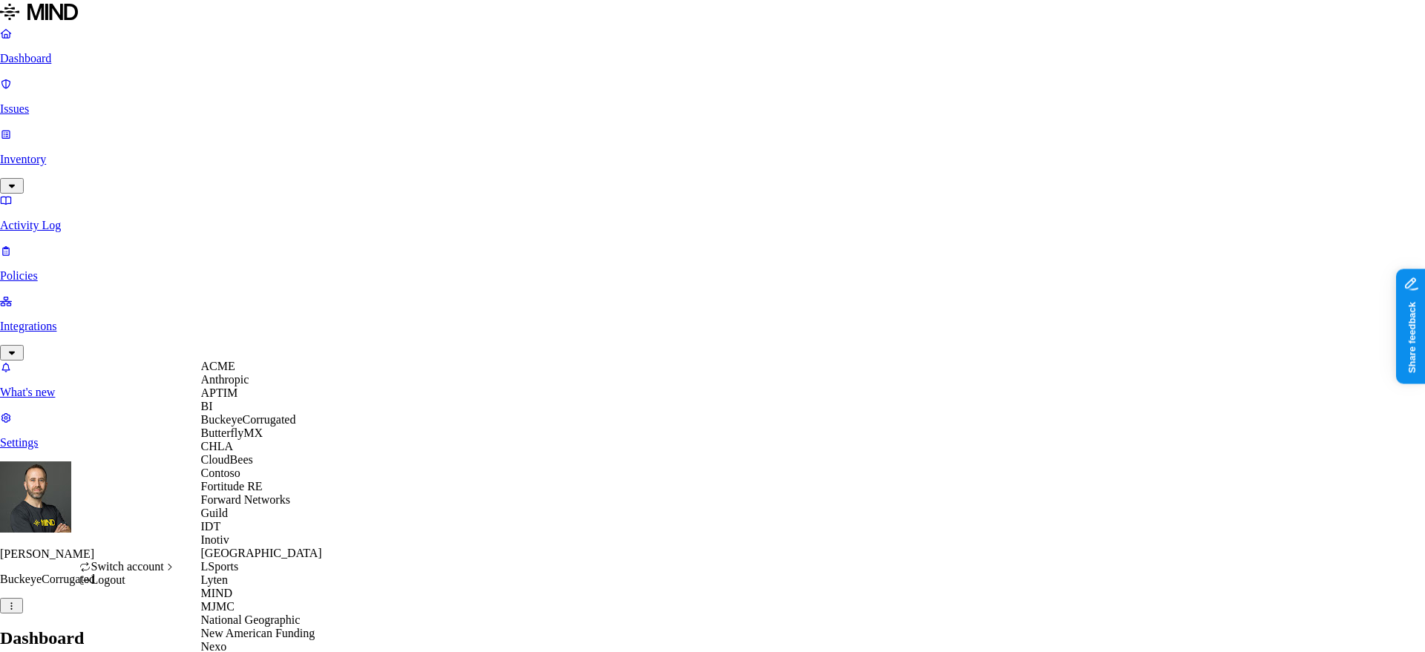
scroll to position [473, 0]
click at [266, 614] on span "National Geographic" at bounding box center [250, 620] width 99 height 13
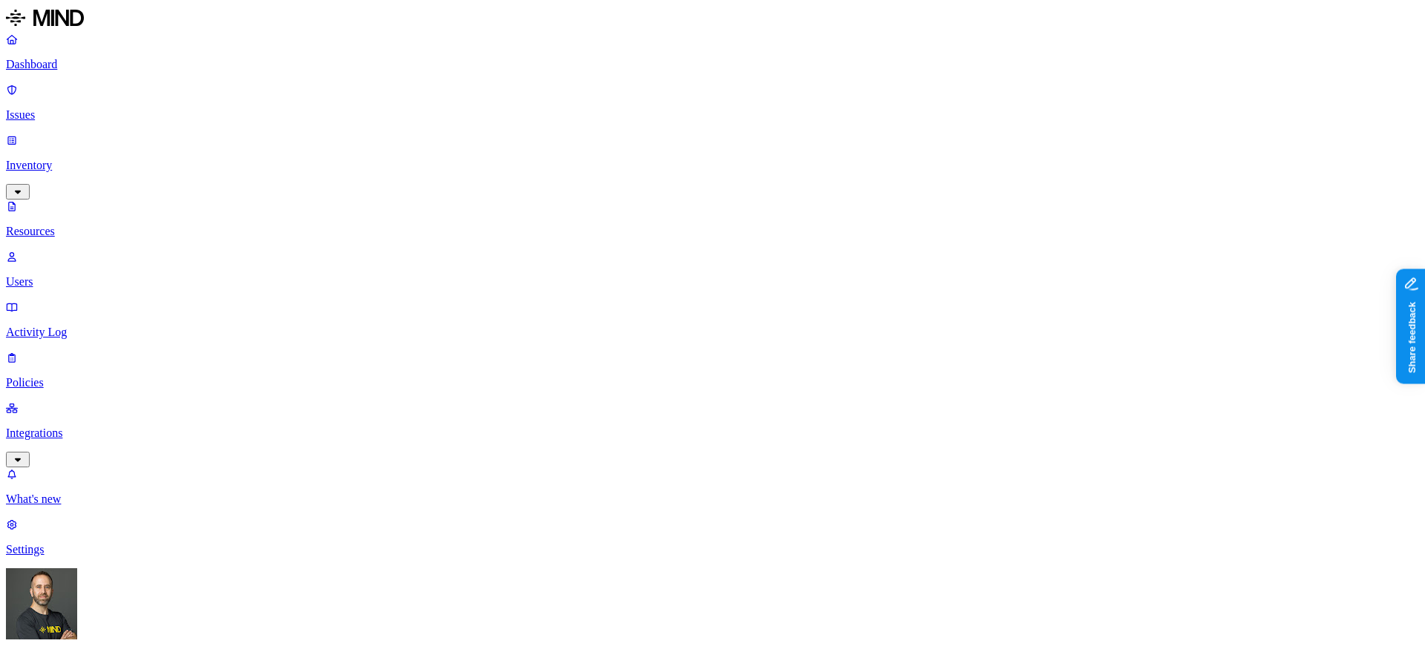
click at [98, 60] on p "Dashboard" at bounding box center [712, 64] width 1413 height 13
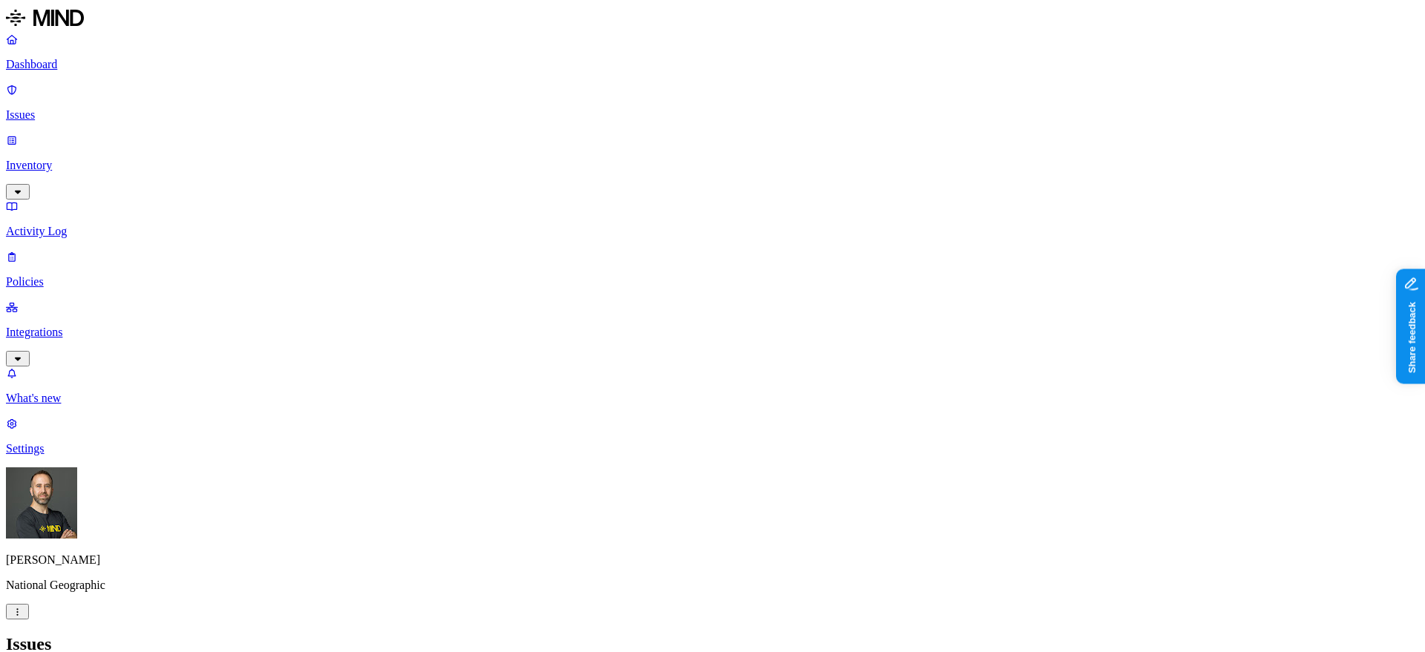
click at [74, 62] on p "Dashboard" at bounding box center [712, 64] width 1413 height 13
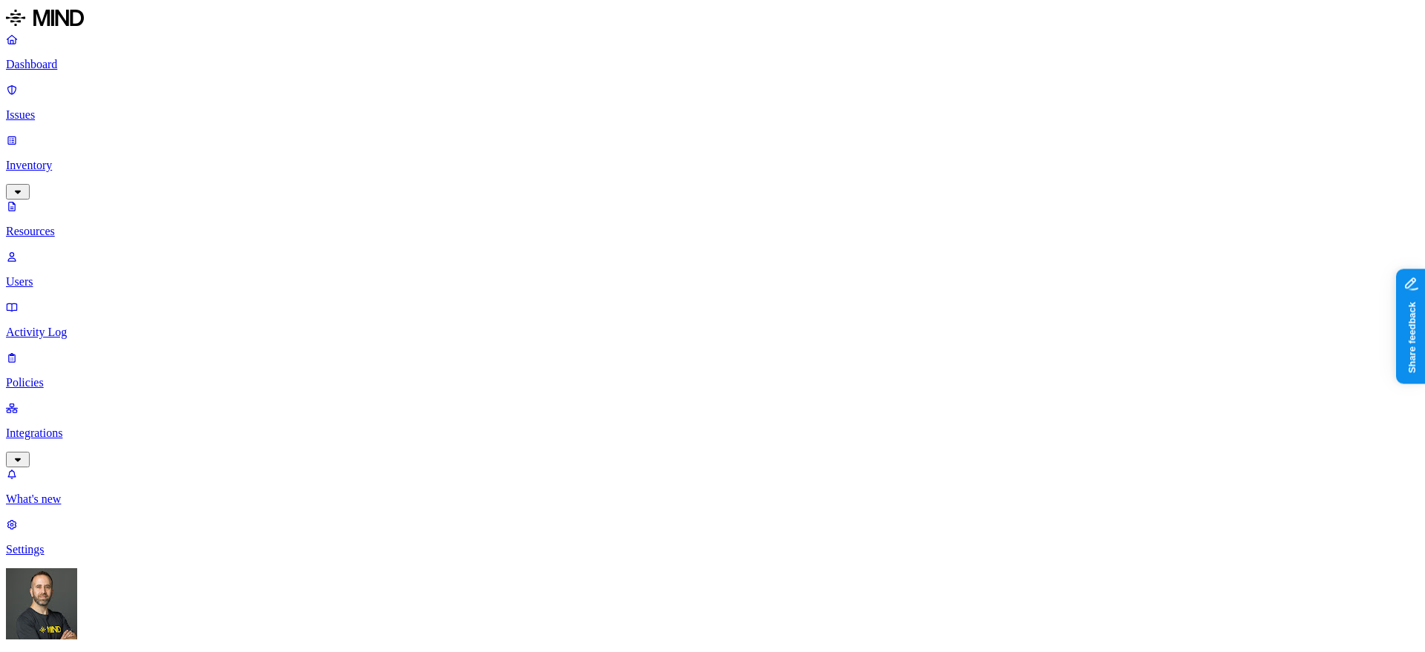
click at [87, 62] on p "Dashboard" at bounding box center [712, 64] width 1413 height 13
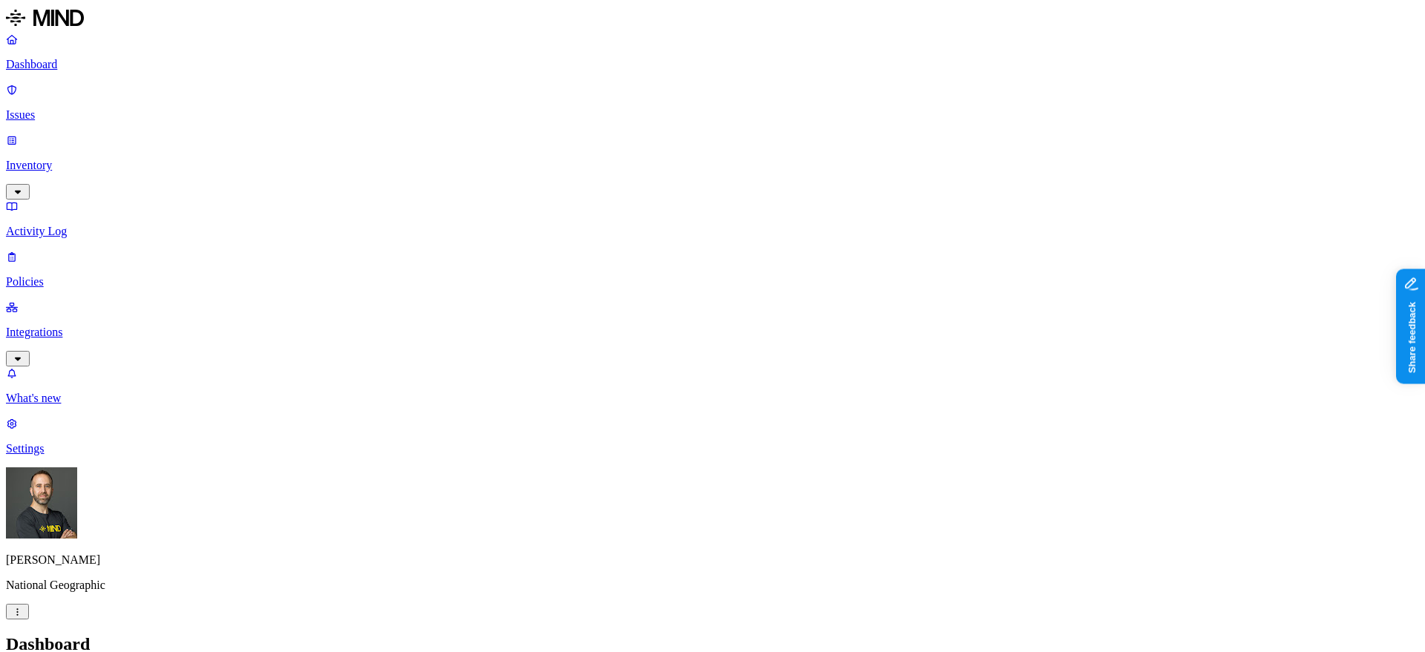
click at [65, 275] on p "Policies" at bounding box center [712, 281] width 1413 height 13
click at [65, 68] on p "Dashboard" at bounding box center [712, 64] width 1413 height 13
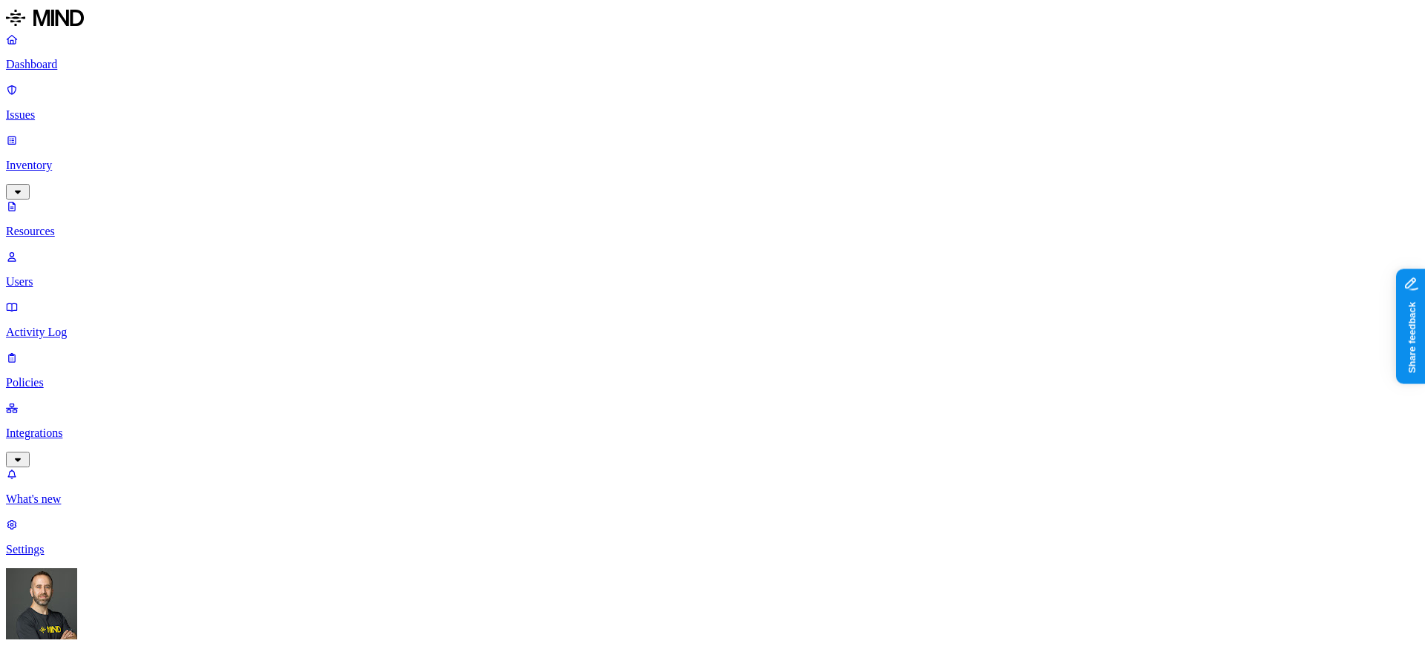
click at [99, 65] on p "Dashboard" at bounding box center [712, 64] width 1413 height 13
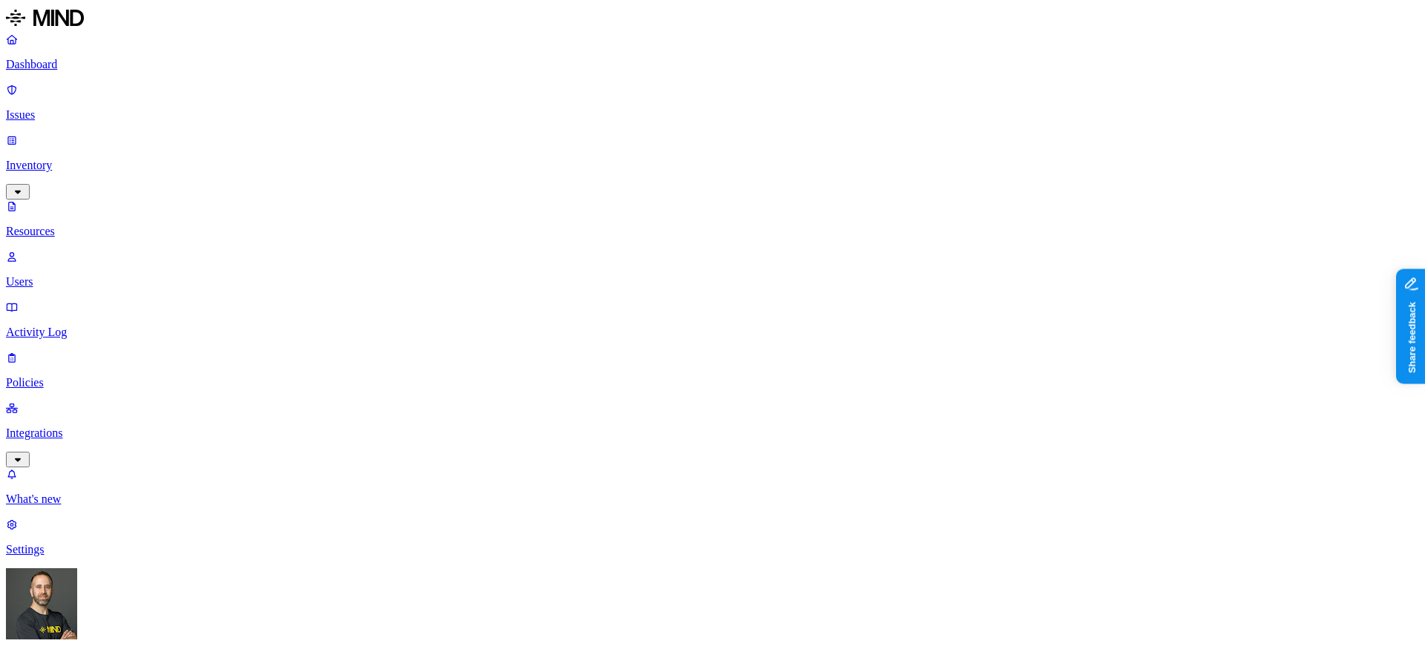
scroll to position [88, 0]
click at [99, 71] on link "Dashboard" at bounding box center [712, 52] width 1413 height 39
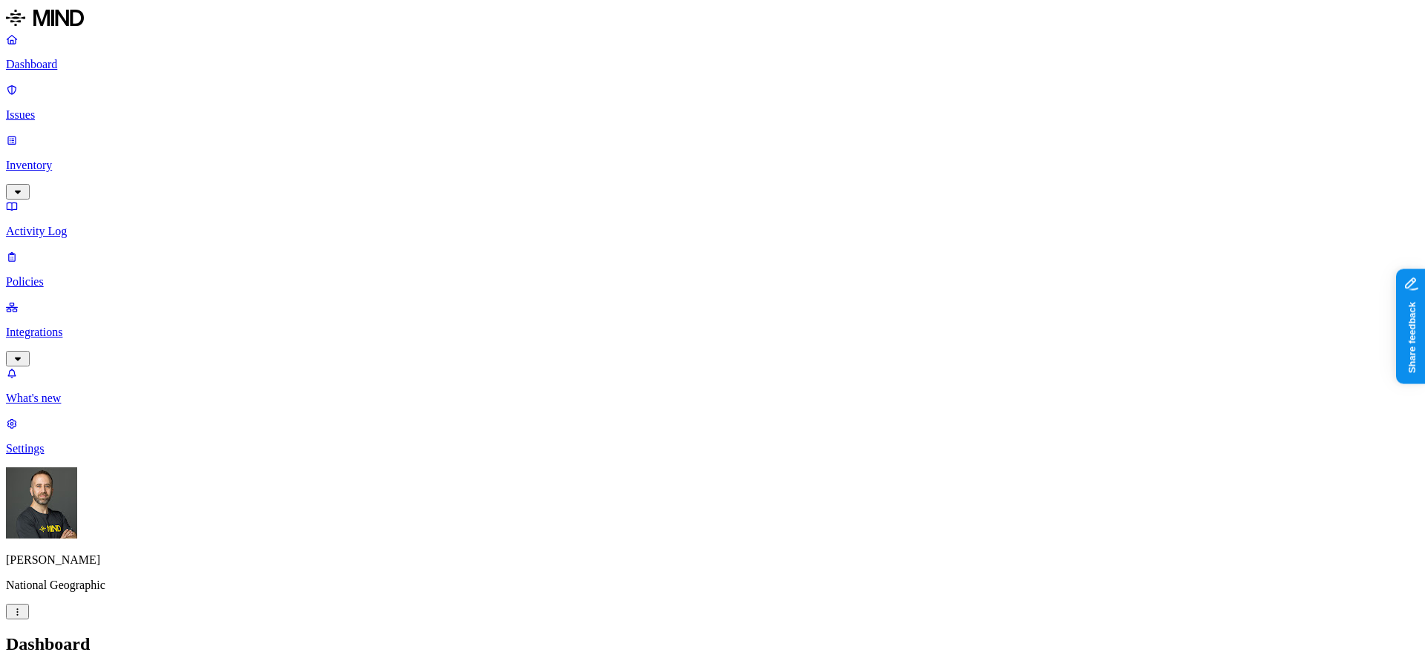
click at [77, 275] on p "Policies" at bounding box center [712, 281] width 1413 height 13
click at [73, 71] on link "Dashboard" at bounding box center [712, 52] width 1413 height 39
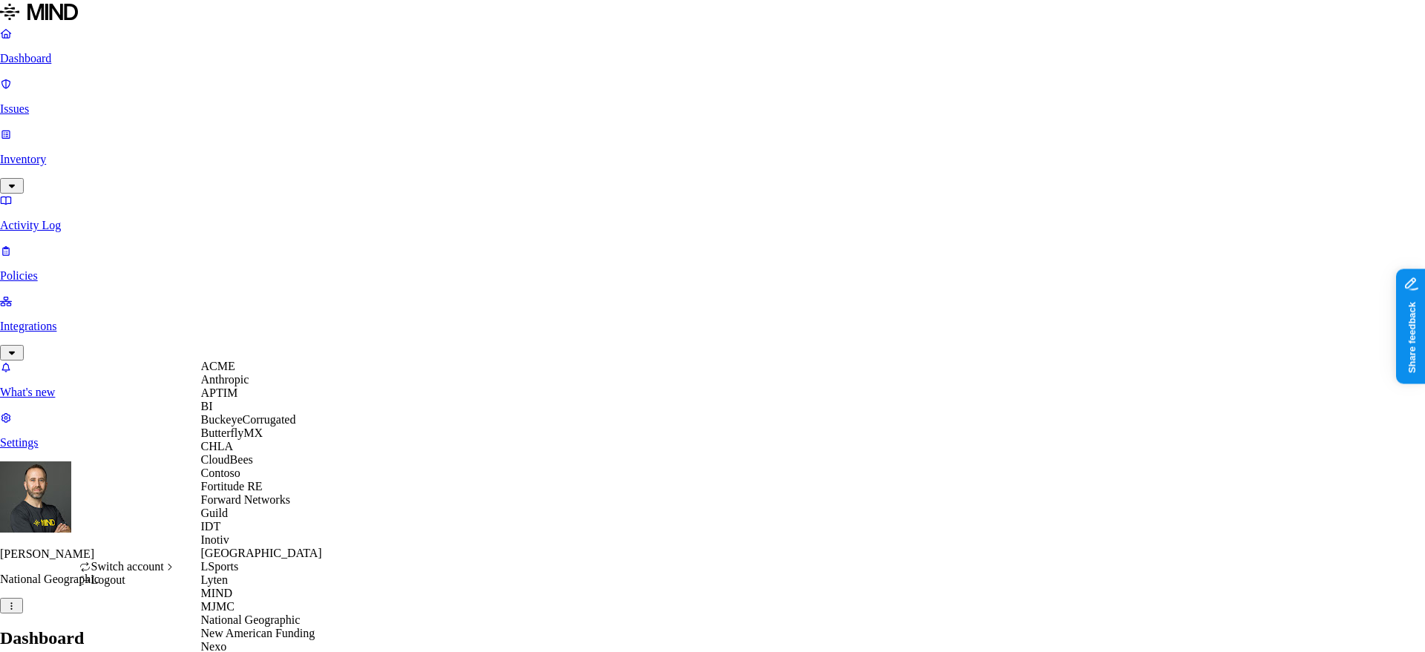
scroll to position [335, 0]
click at [269, 627] on span "New American Funding" at bounding box center [258, 633] width 114 height 13
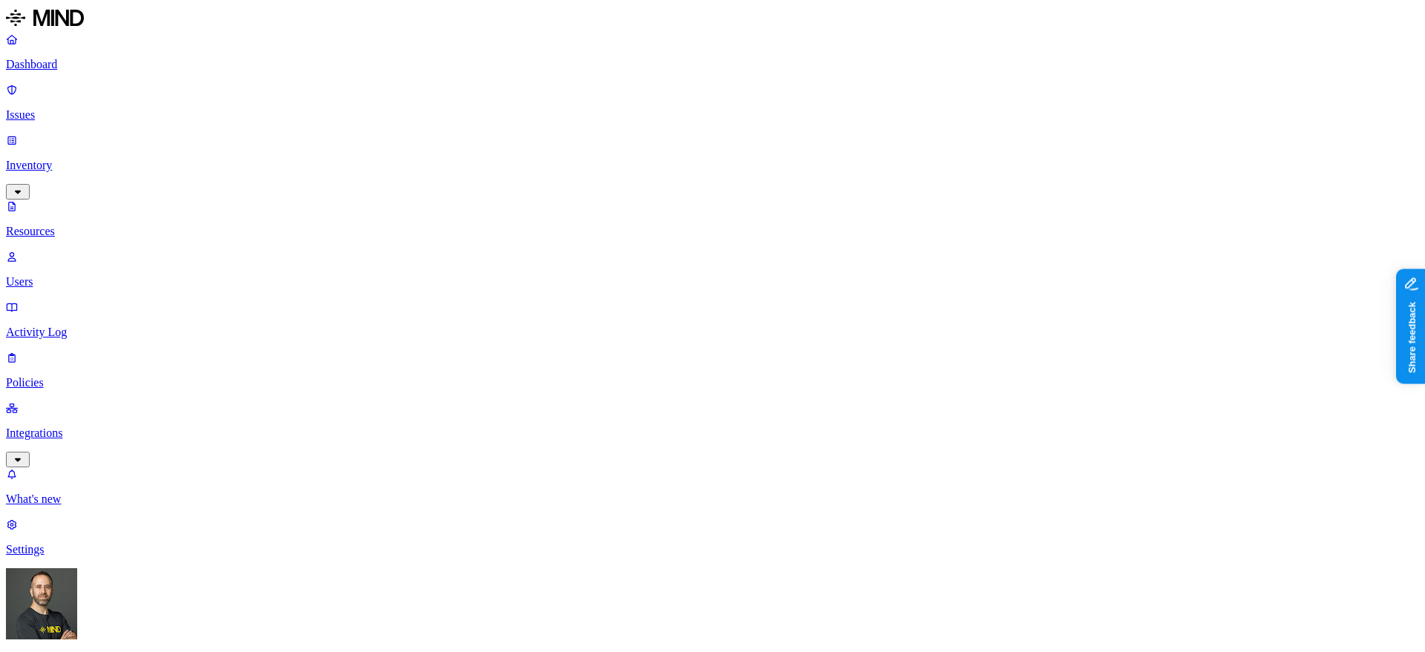
scroll to position [30, 0]
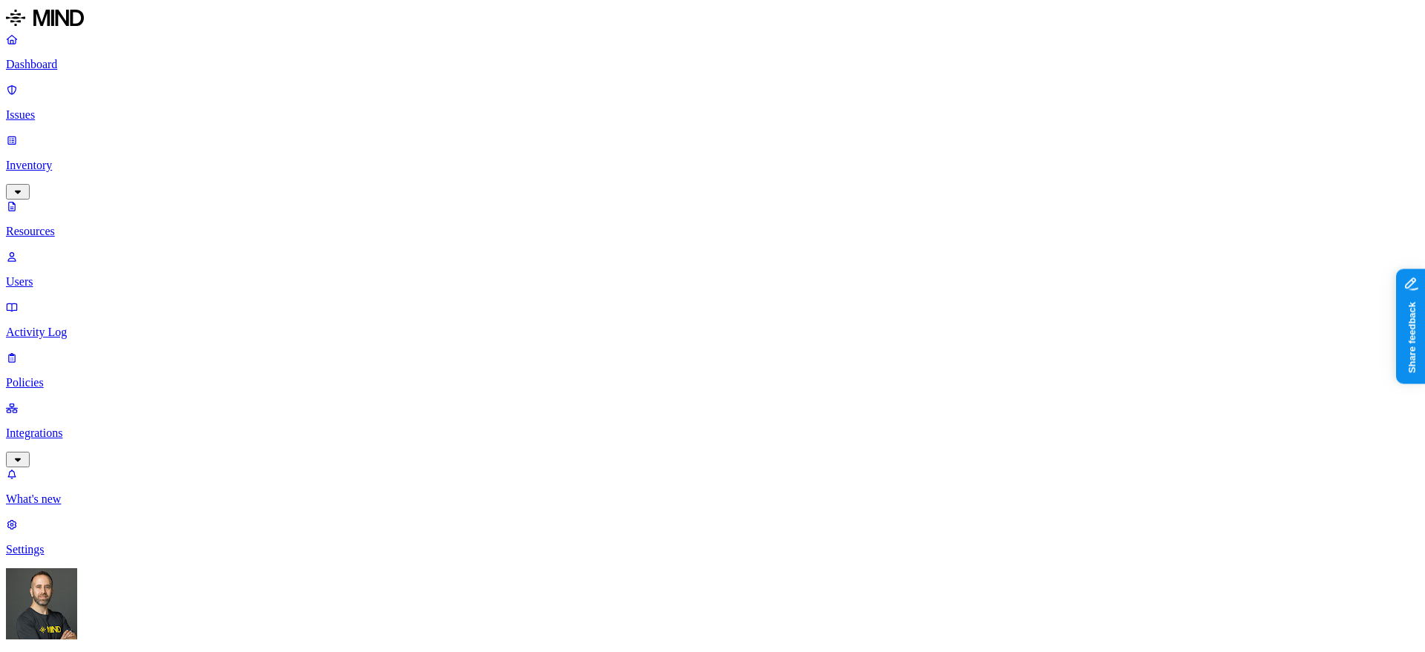
click at [87, 56] on link "Dashboard" at bounding box center [712, 52] width 1413 height 39
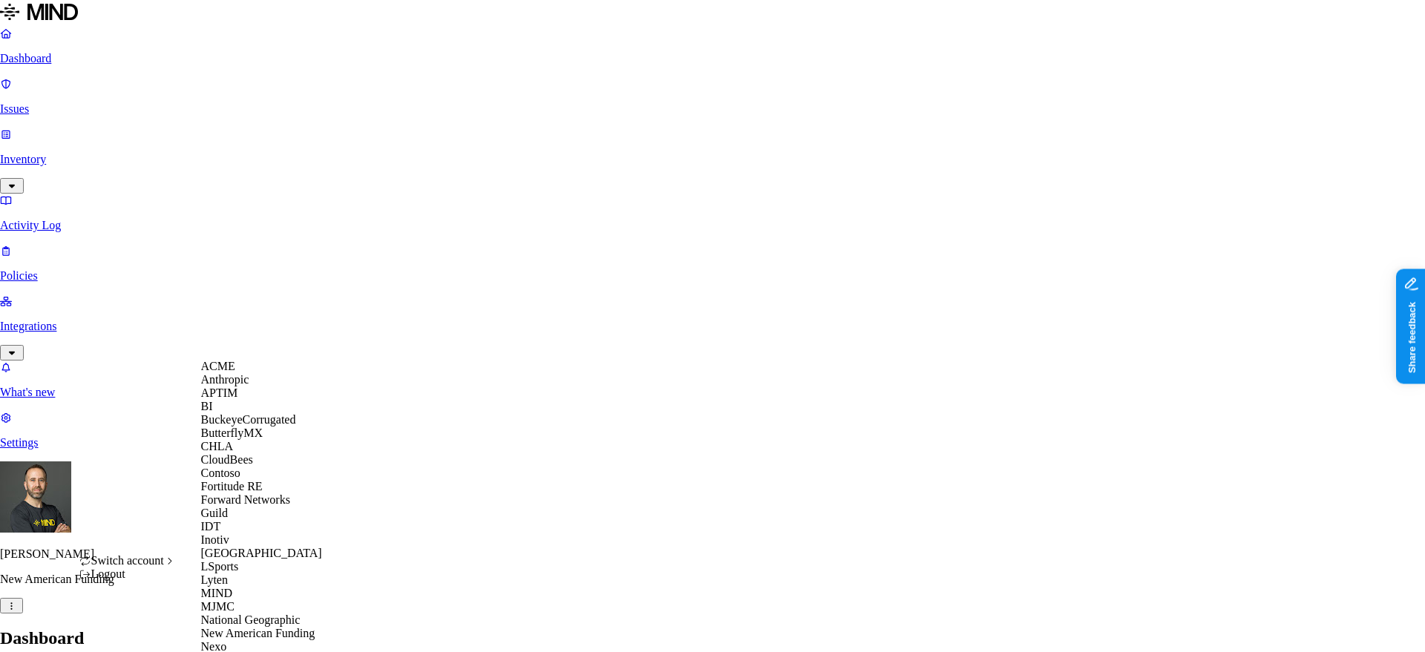
click at [249, 426] on span "BuckeyeCorrugated" at bounding box center [248, 419] width 95 height 13
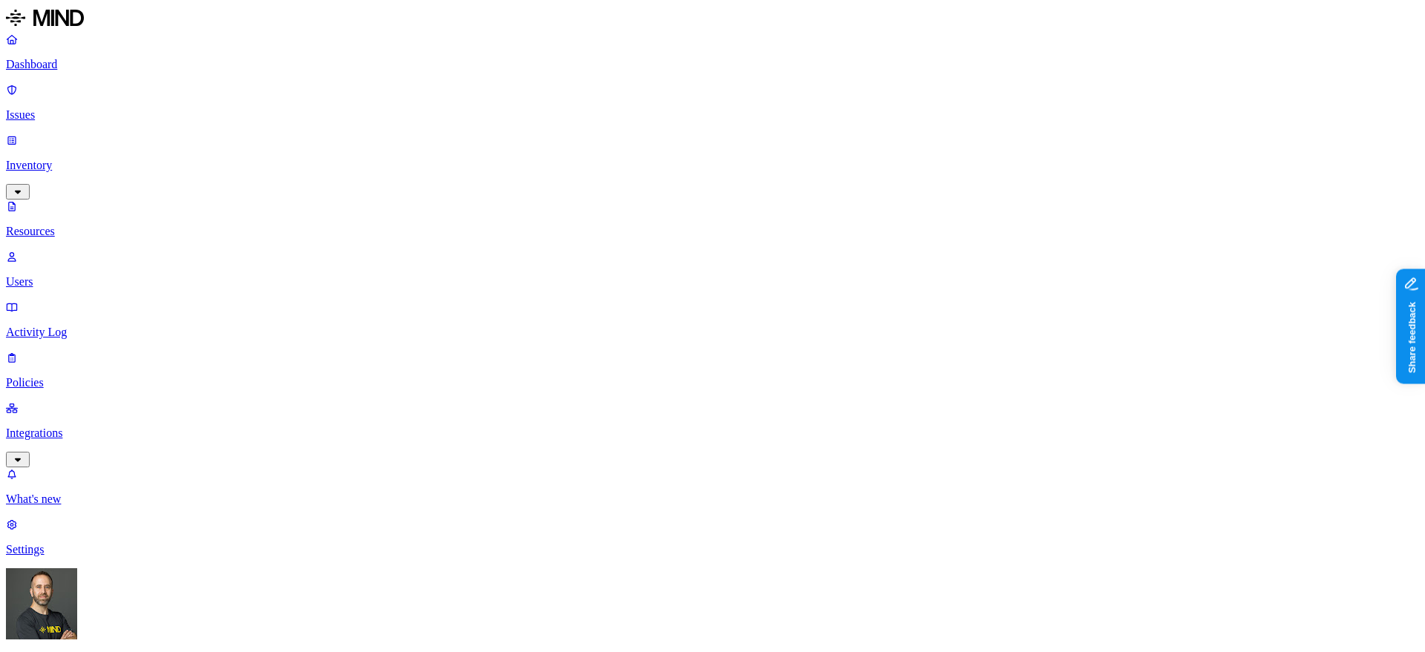
click at [99, 70] on p "Dashboard" at bounding box center [712, 64] width 1413 height 13
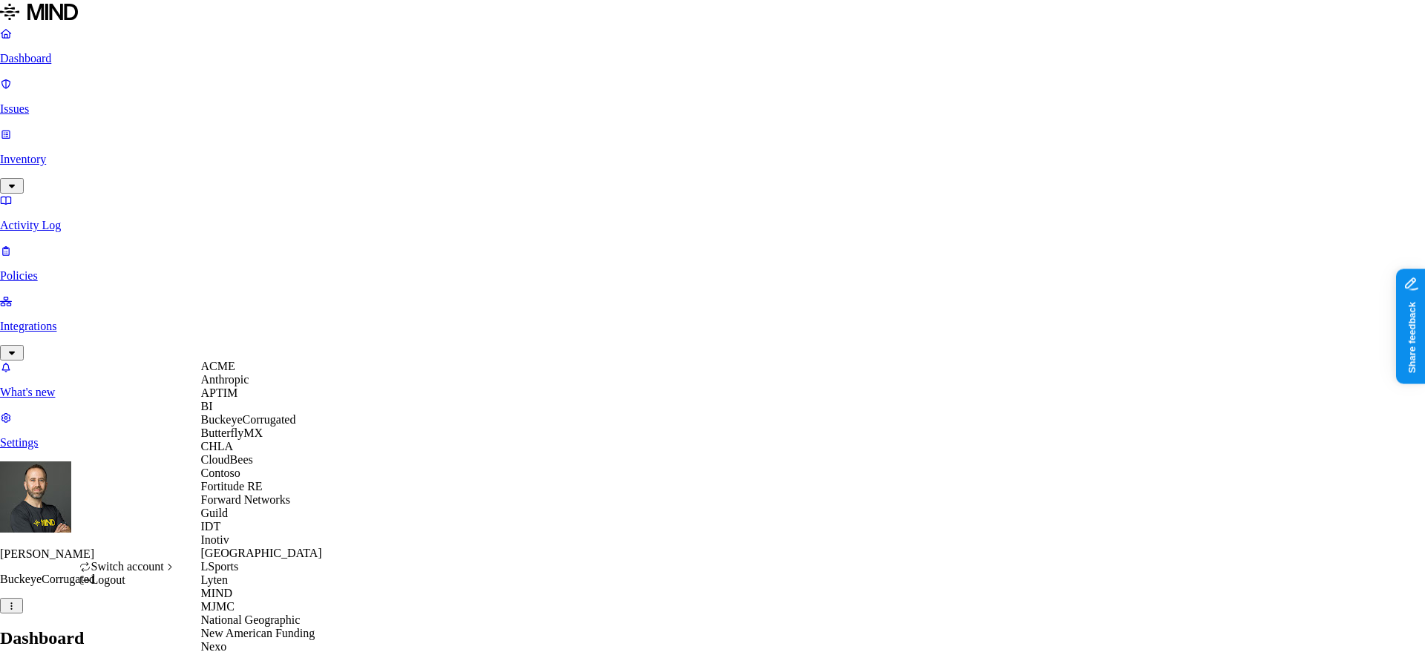
scroll to position [629, 0]
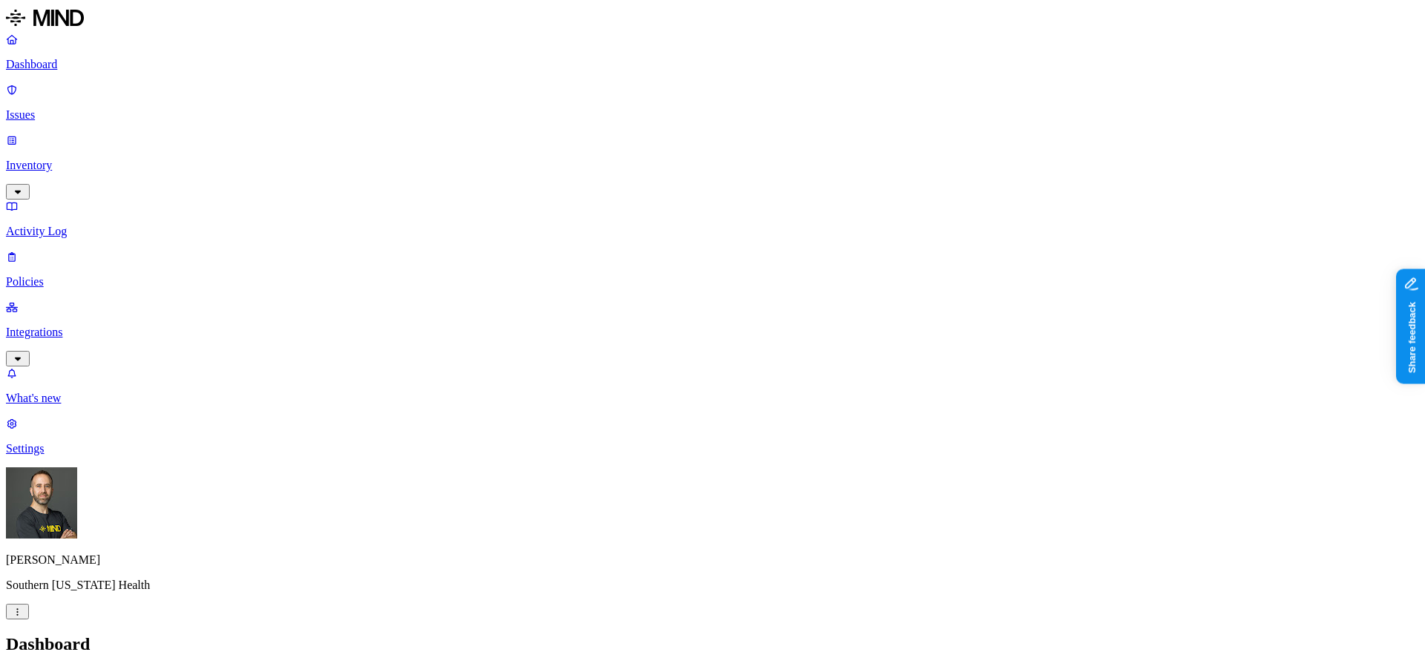
click at [102, 159] on p "Inventory" at bounding box center [712, 165] width 1413 height 13
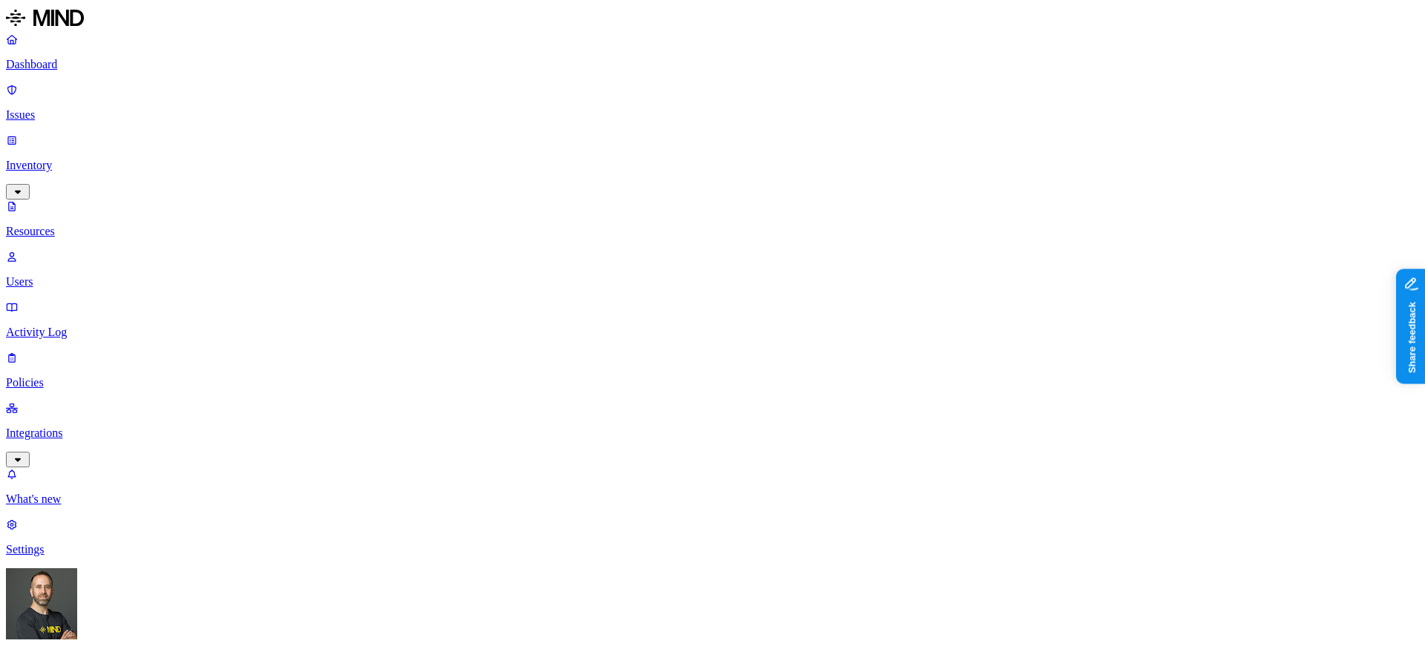
click at [80, 275] on p "Users" at bounding box center [712, 281] width 1413 height 13
click at [59, 71] on p "Dashboard" at bounding box center [712, 64] width 1413 height 13
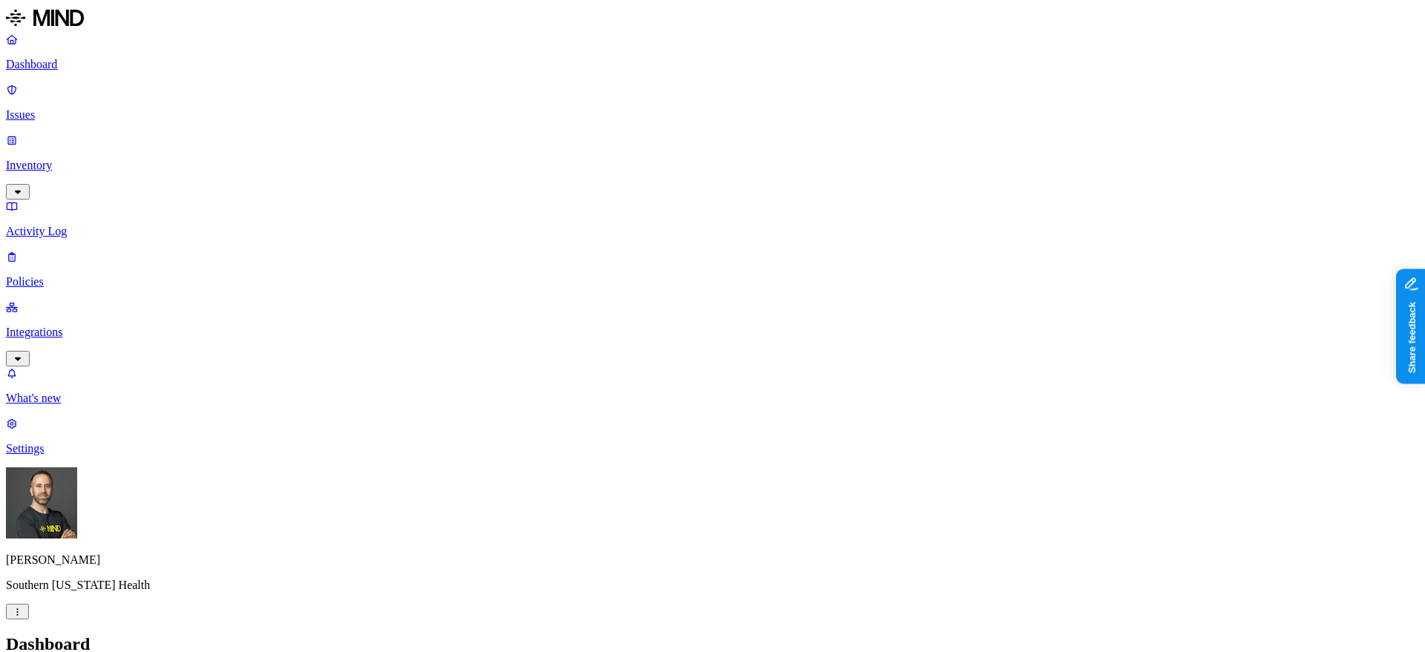
click at [68, 108] on p "Issues" at bounding box center [712, 114] width 1413 height 13
click at [125, 159] on p "Inventory" at bounding box center [712, 165] width 1413 height 13
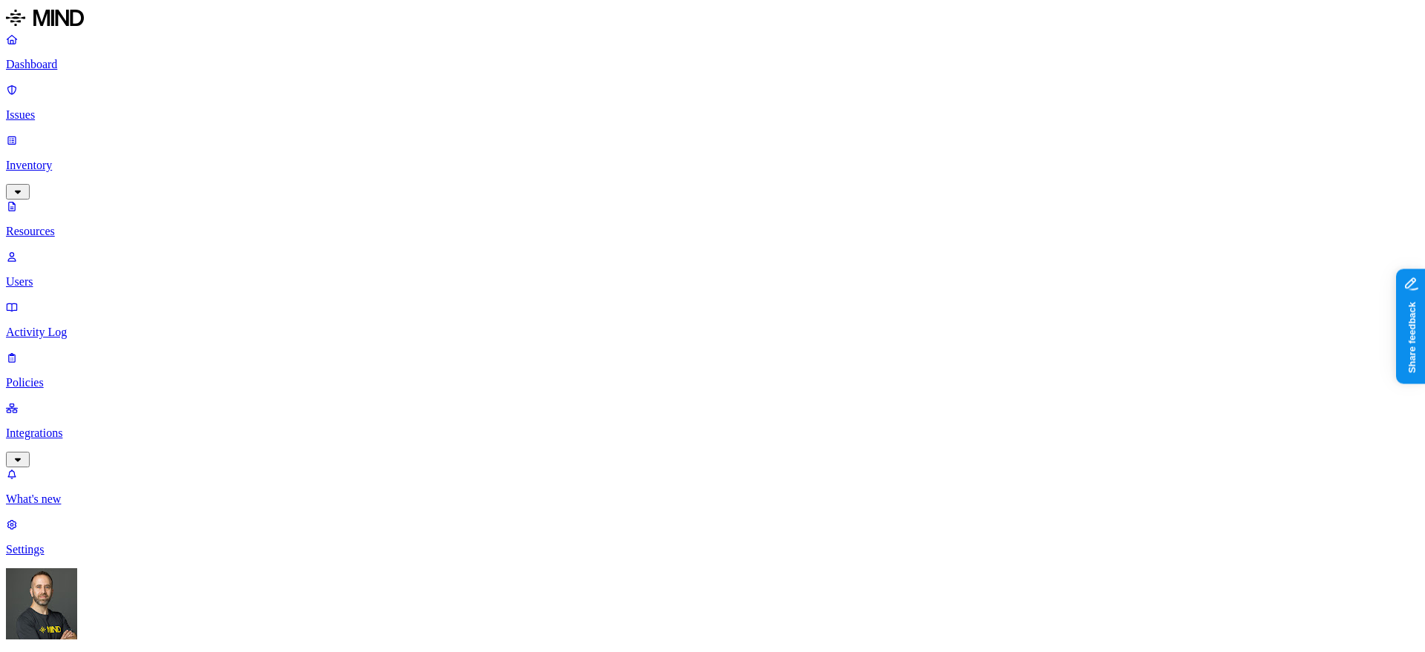
click at [441, 82] on button "button" at bounding box center [447, 84] width 12 height 4
click at [441, 126] on button "button" at bounding box center [447, 128] width 12 height 4
click at [441, 170] on button "button" at bounding box center [447, 172] width 12 height 4
click at [441, 214] on button "button" at bounding box center [447, 216] width 12 height 4
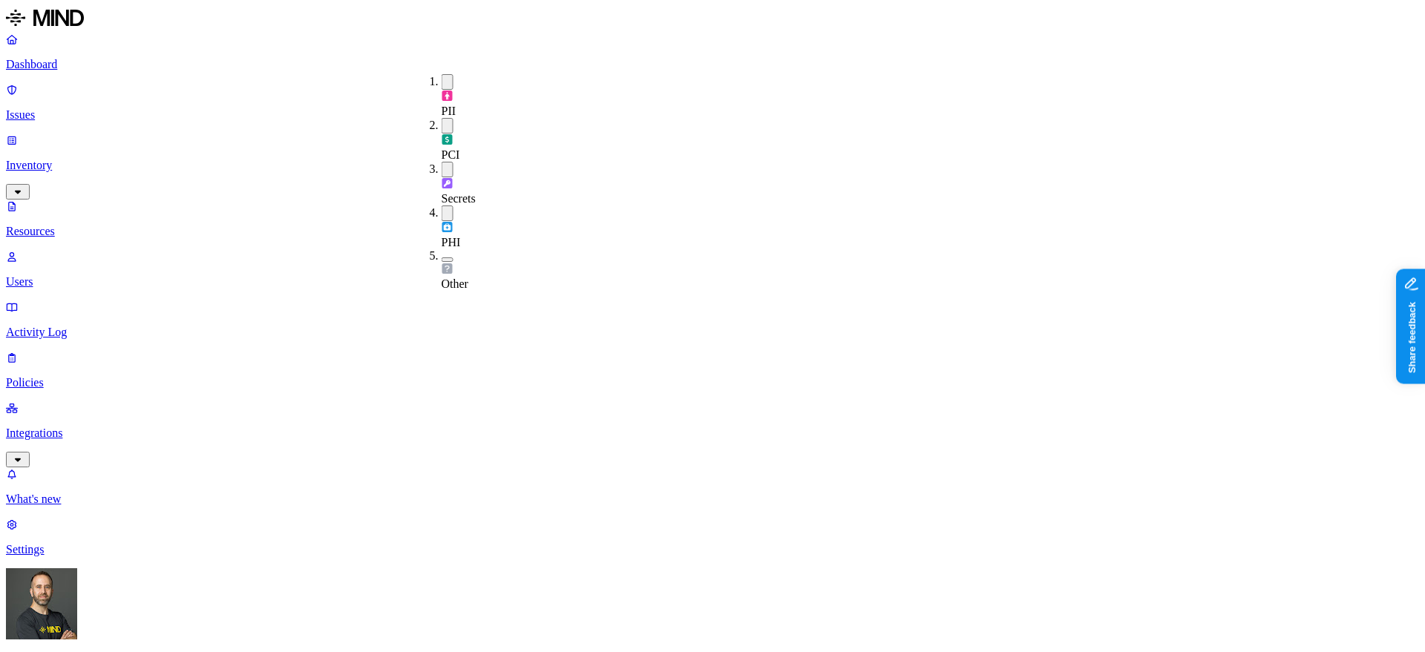
click at [441, 257] on button "button" at bounding box center [447, 259] width 12 height 4
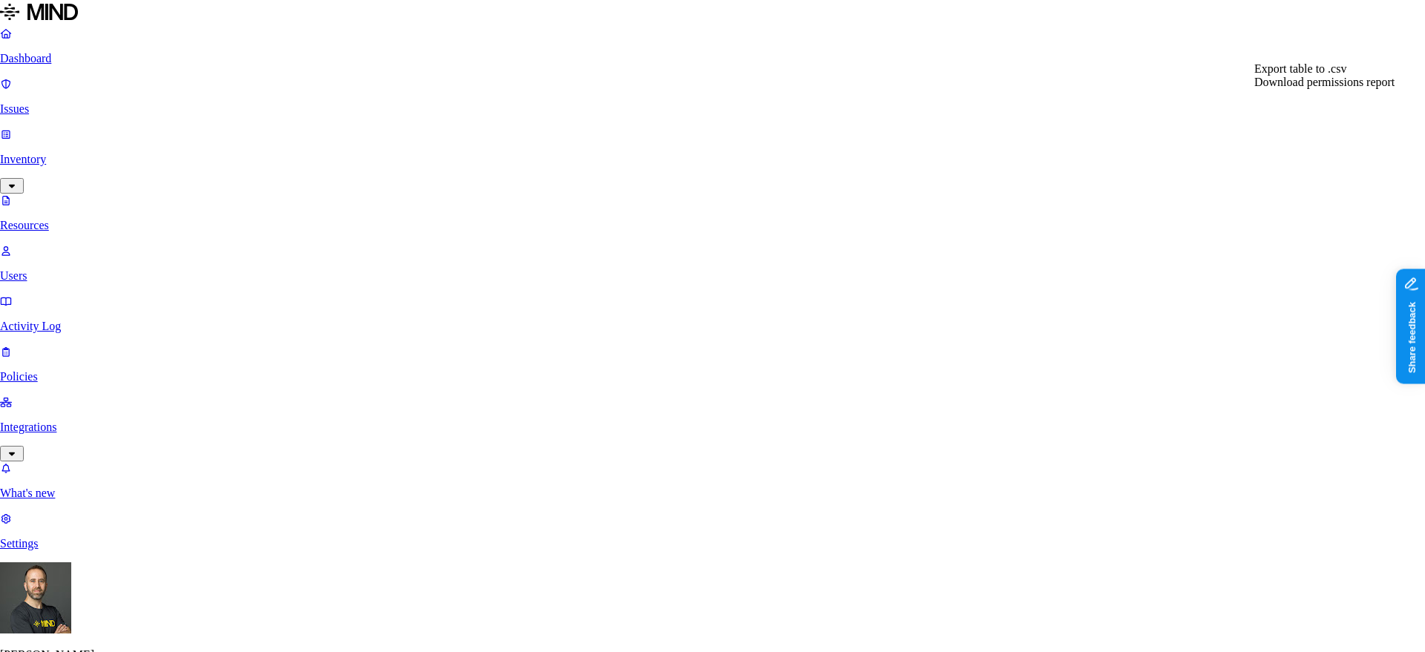
click at [1338, 75] on span "Export table to .csv" at bounding box center [1300, 68] width 92 height 13
